Goal: Information Seeking & Learning: Understand process/instructions

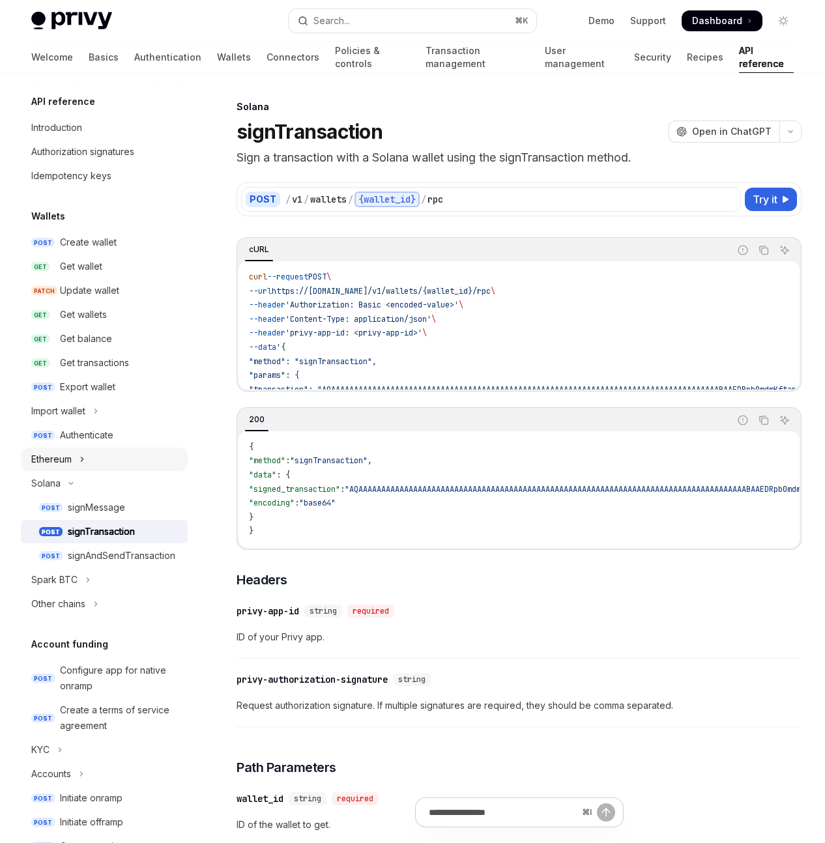
click at [87, 457] on button "Ethereum" at bounding box center [104, 459] width 167 height 23
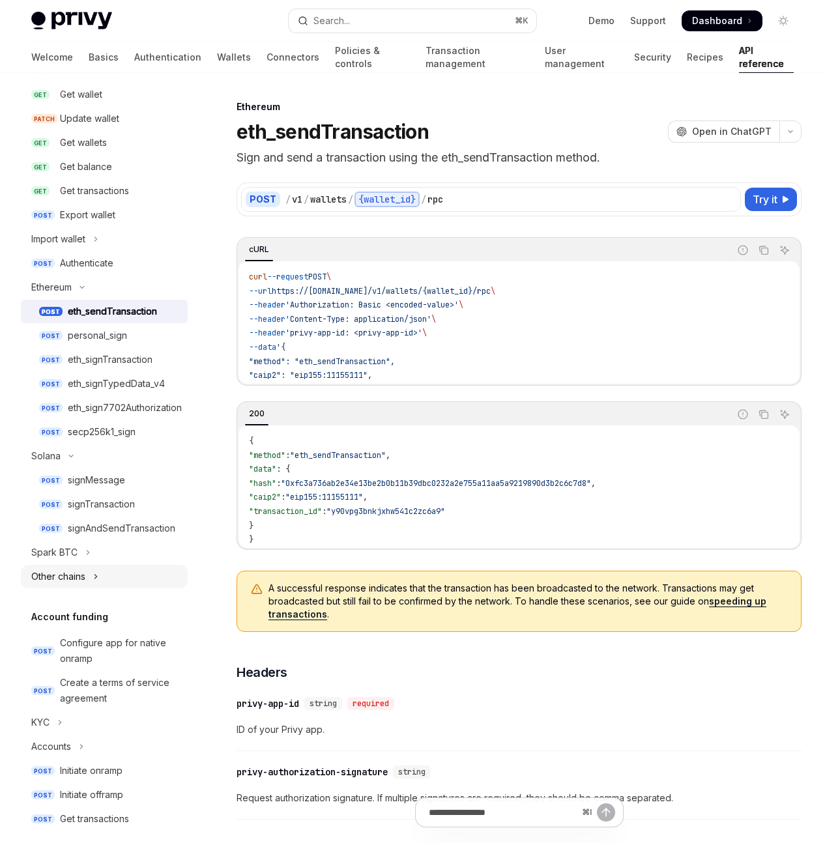
scroll to position [252, 0]
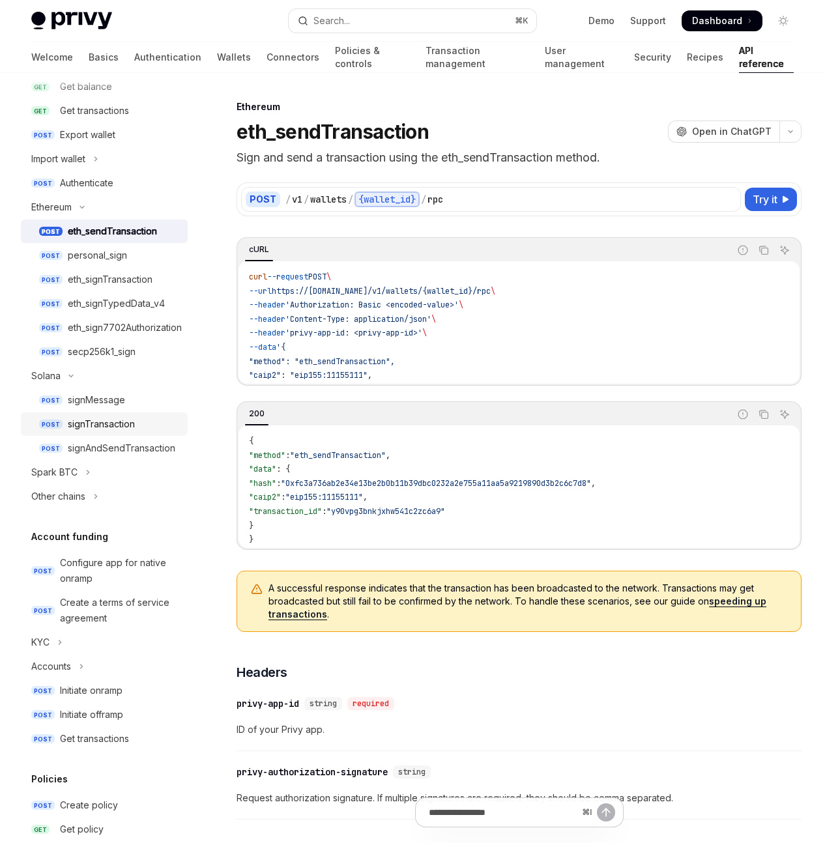
click at [138, 428] on div "signTransaction" at bounding box center [124, 424] width 112 height 16
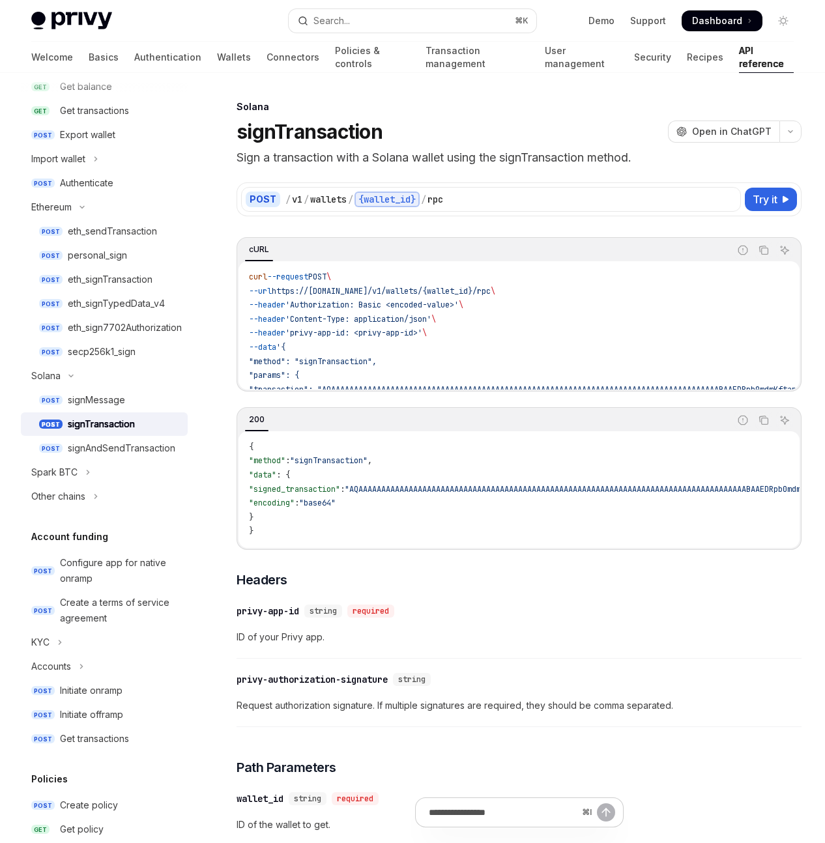
scroll to position [3, 0]
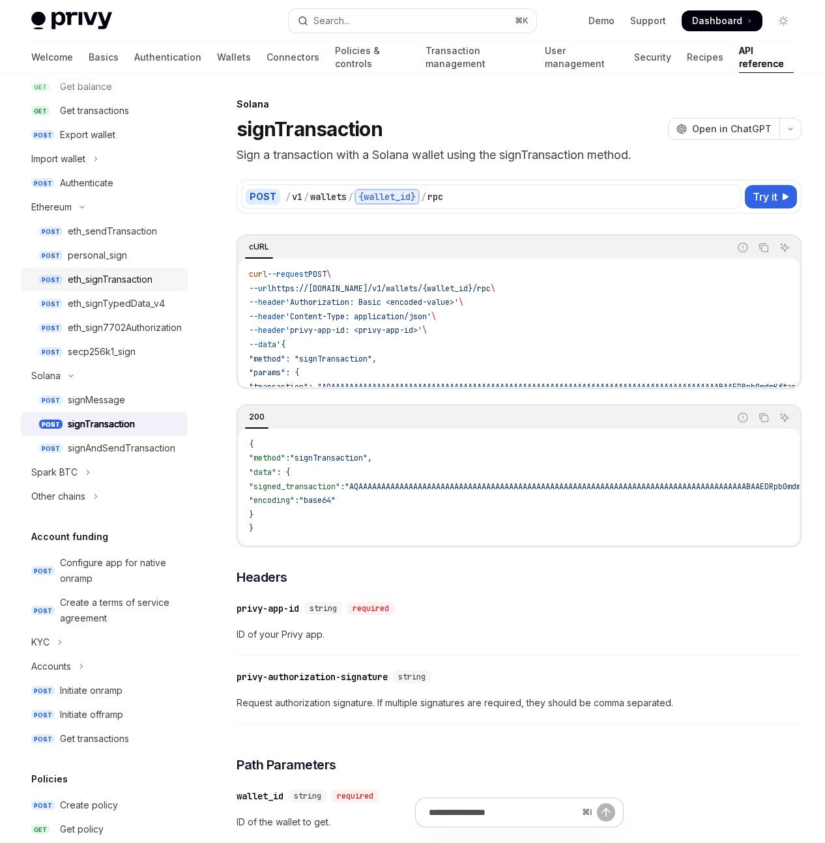
click at [141, 278] on div "eth_signTransaction" at bounding box center [110, 280] width 85 height 16
type textarea "*"
